Goal: Contribute content: Add original content to the website for others to see

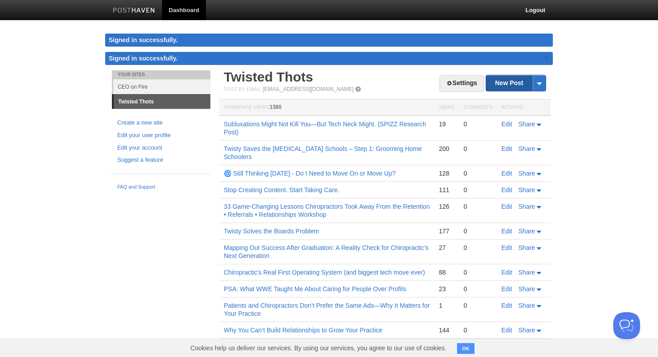
click at [507, 88] on link "New Post" at bounding box center [516, 83] width 60 height 16
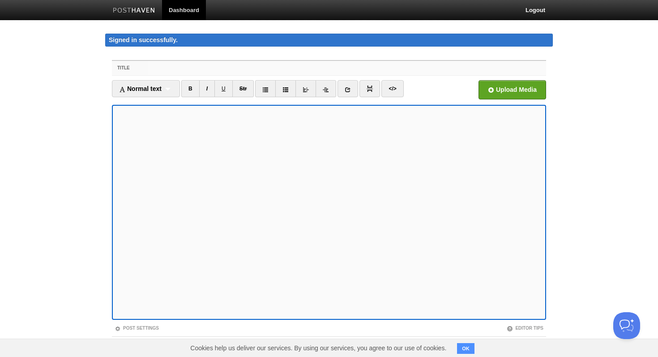
click at [160, 66] on input "Title" at bounding box center [347, 68] width 398 height 14
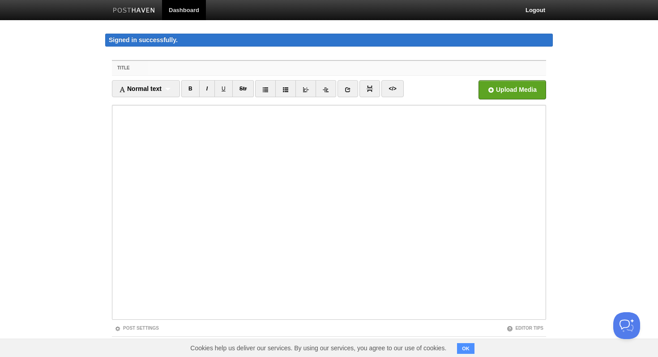
paste input "🧠 “Perks for Participation: Why Chiropractors Should Steal the Playbook From Di…"
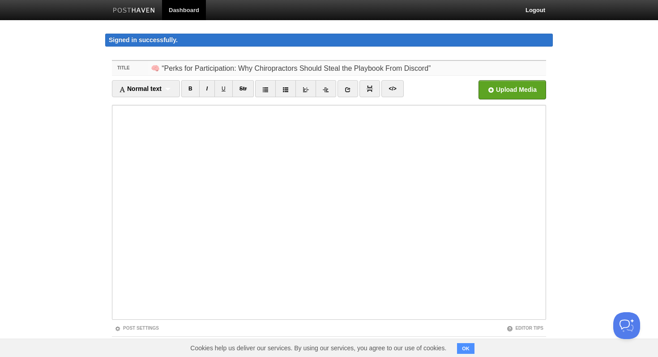
type input "🧠 “Perks for Participation: Why Chiropractors Should Steal the Playbook From Di…"
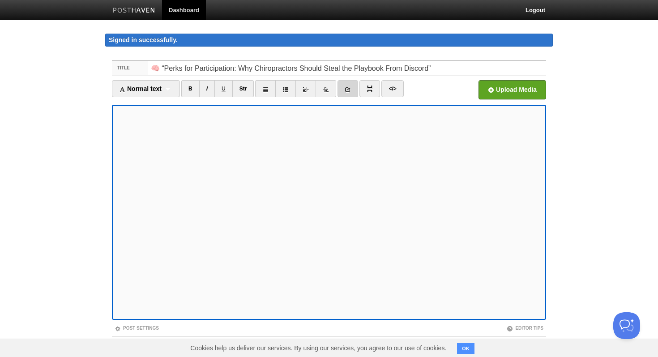
click at [349, 91] on icon at bounding box center [348, 89] width 6 height 6
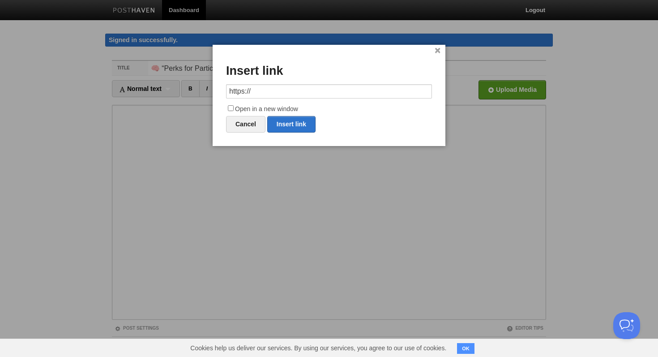
click at [302, 95] on input "https://" at bounding box center [329, 91] width 206 height 14
click at [292, 125] on link "Insert link" at bounding box center [291, 124] width 48 height 17
type input "https://"
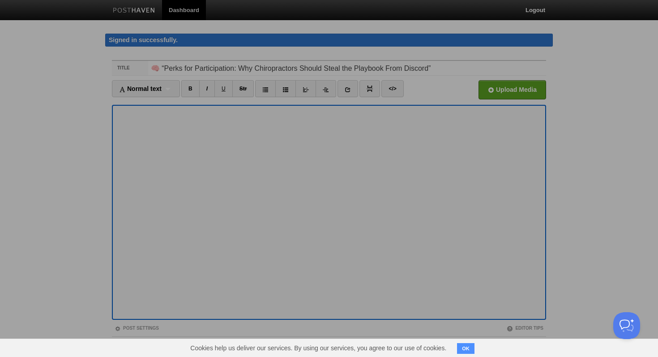
click at [307, 164] on div at bounding box center [329, 178] width 658 height 357
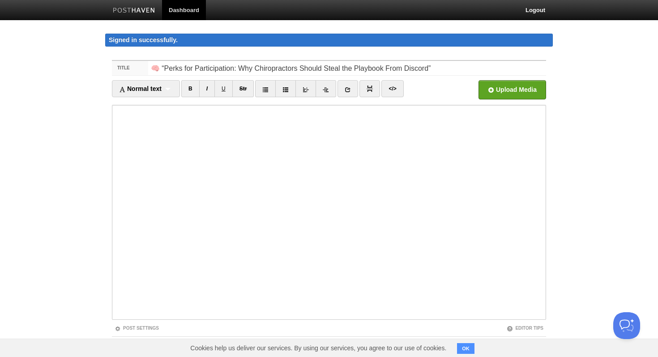
click at [265, 319] on iframe at bounding box center [329, 212] width 434 height 215
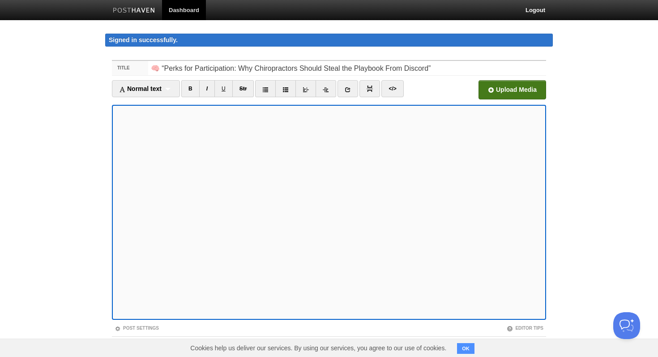
click at [526, 94] on input "file" at bounding box center [241, 92] width 677 height 46
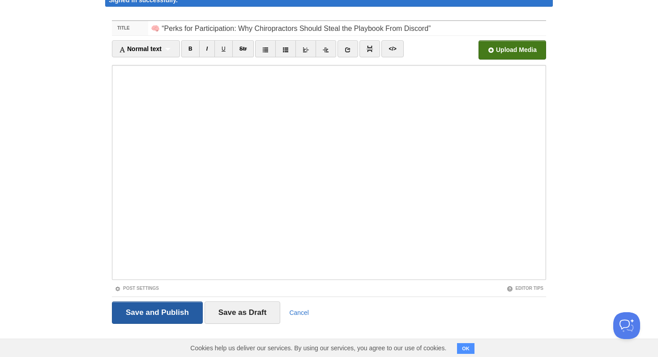
click at [177, 314] on input "Save and Publish" at bounding box center [157, 312] width 91 height 22
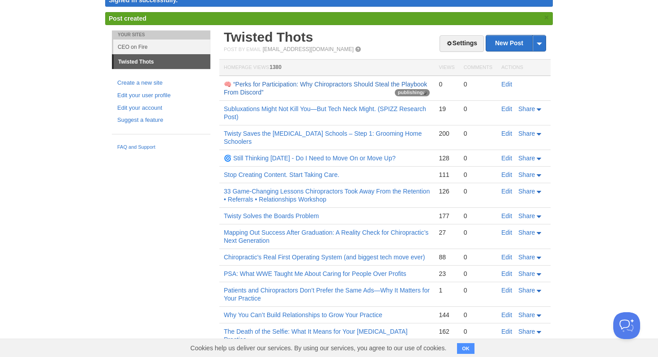
click at [255, 83] on link "🧠 “Perks for Participation: Why Chiropractors Should Steal the Playbook From Di…" at bounding box center [325, 88] width 203 height 15
